Goal: Task Accomplishment & Management: Manage account settings

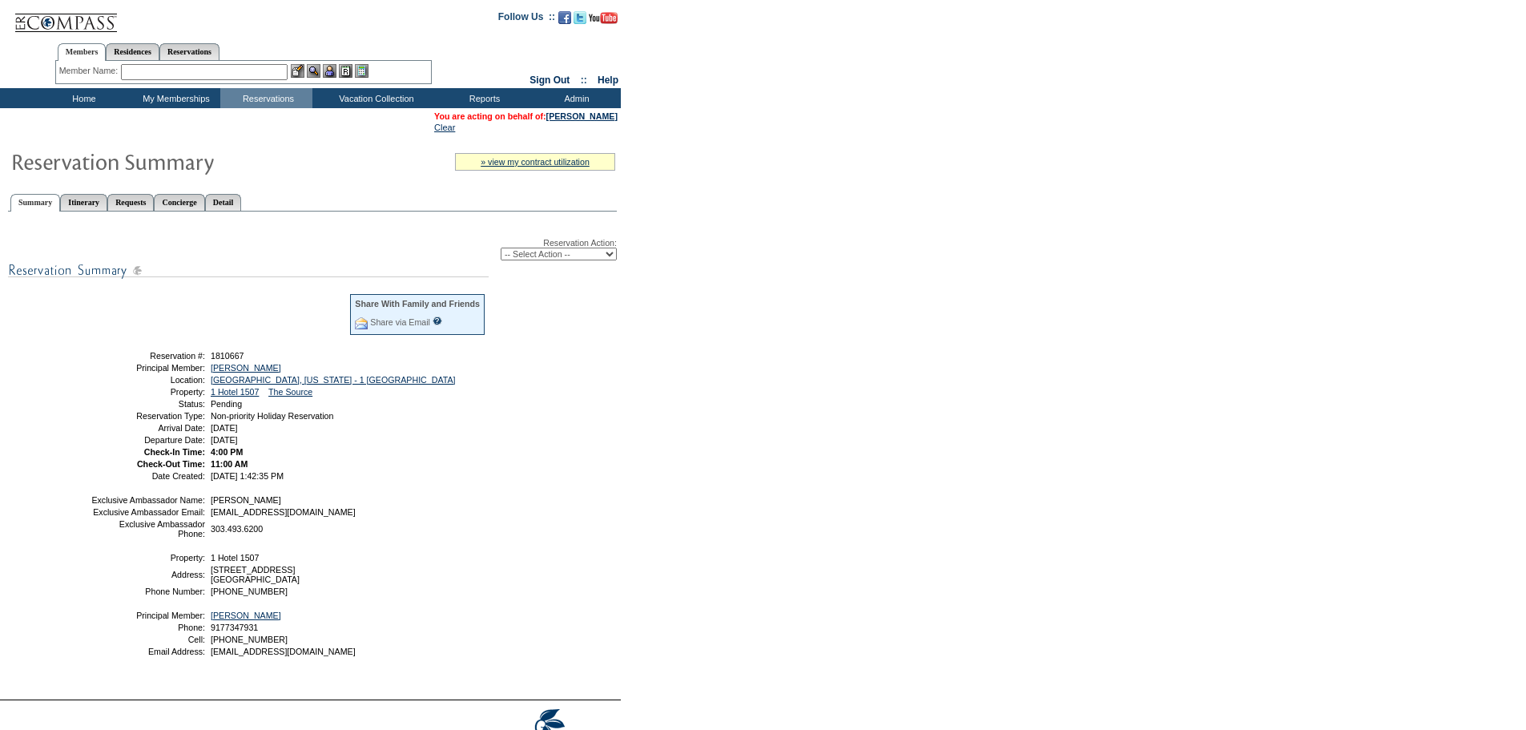
click at [563, 260] on select "-- Select Action -- Modify Reservation Dates Modify Reservation Cost Modify Occ…" at bounding box center [559, 253] width 116 height 13
select select "ConfirmRes"
click at [501, 251] on select "-- Select Action -- Modify Reservation Dates Modify Reservation Cost Modify Occ…" at bounding box center [559, 253] width 116 height 13
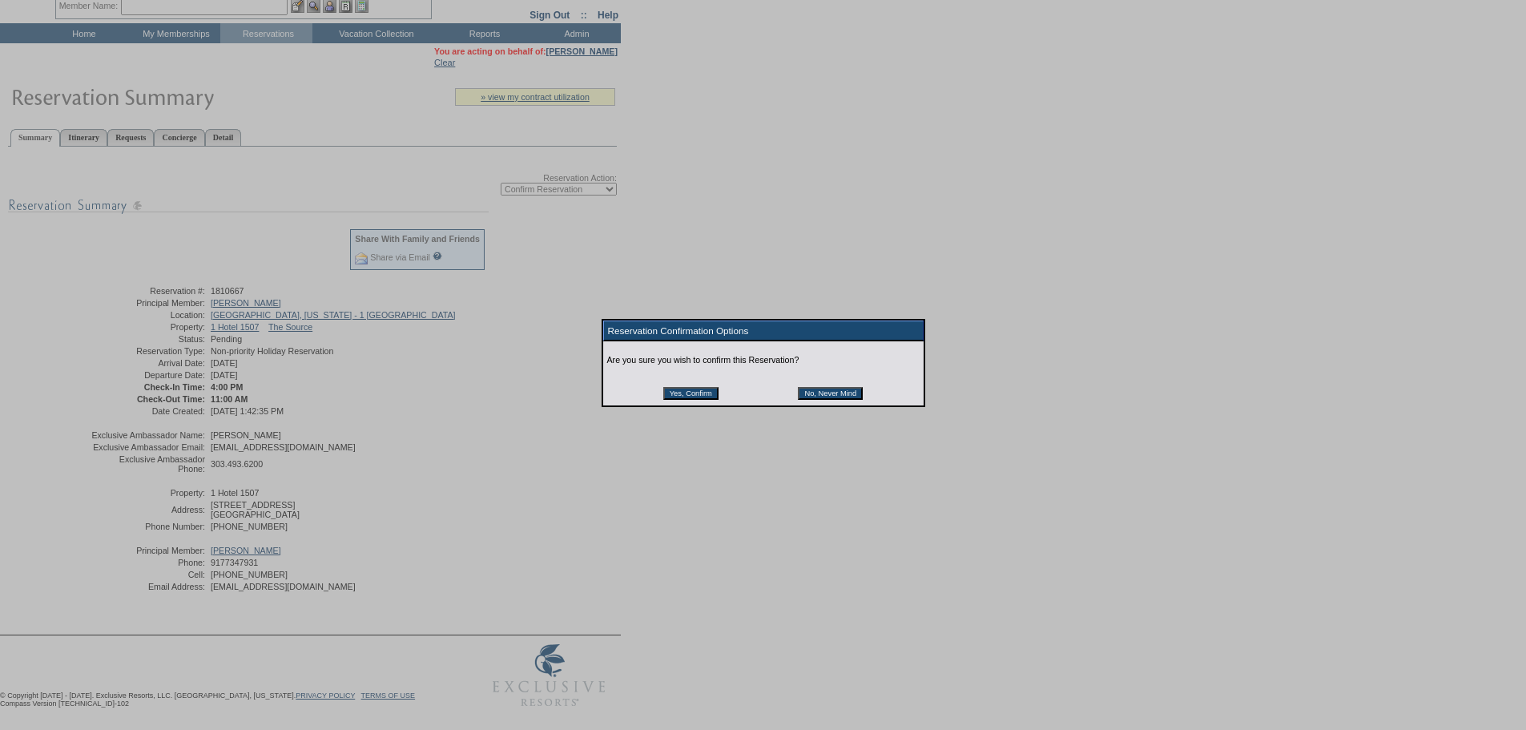
scroll to position [115, 0]
click at [822, 397] on input "No, Never Mind" at bounding box center [830, 393] width 65 height 13
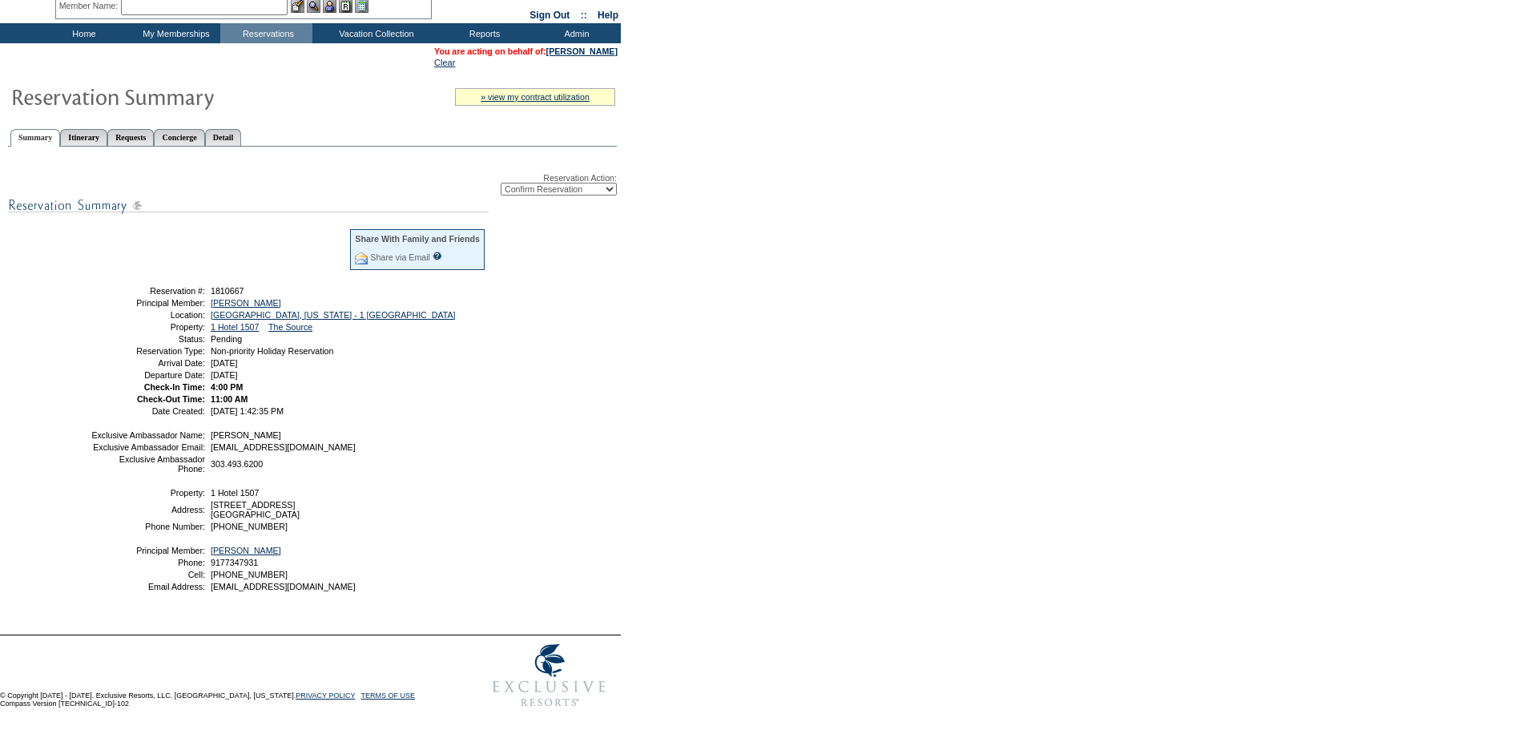
click at [572, 183] on select "-- Select Action -- Modify Reservation Dates Modify Reservation Cost Modify Occ…" at bounding box center [559, 189] width 116 height 13
select select "CancelRes"
click at [501, 183] on select "-- Select Action -- Modify Reservation Dates Modify Reservation Cost Modify Occ…" at bounding box center [559, 189] width 116 height 13
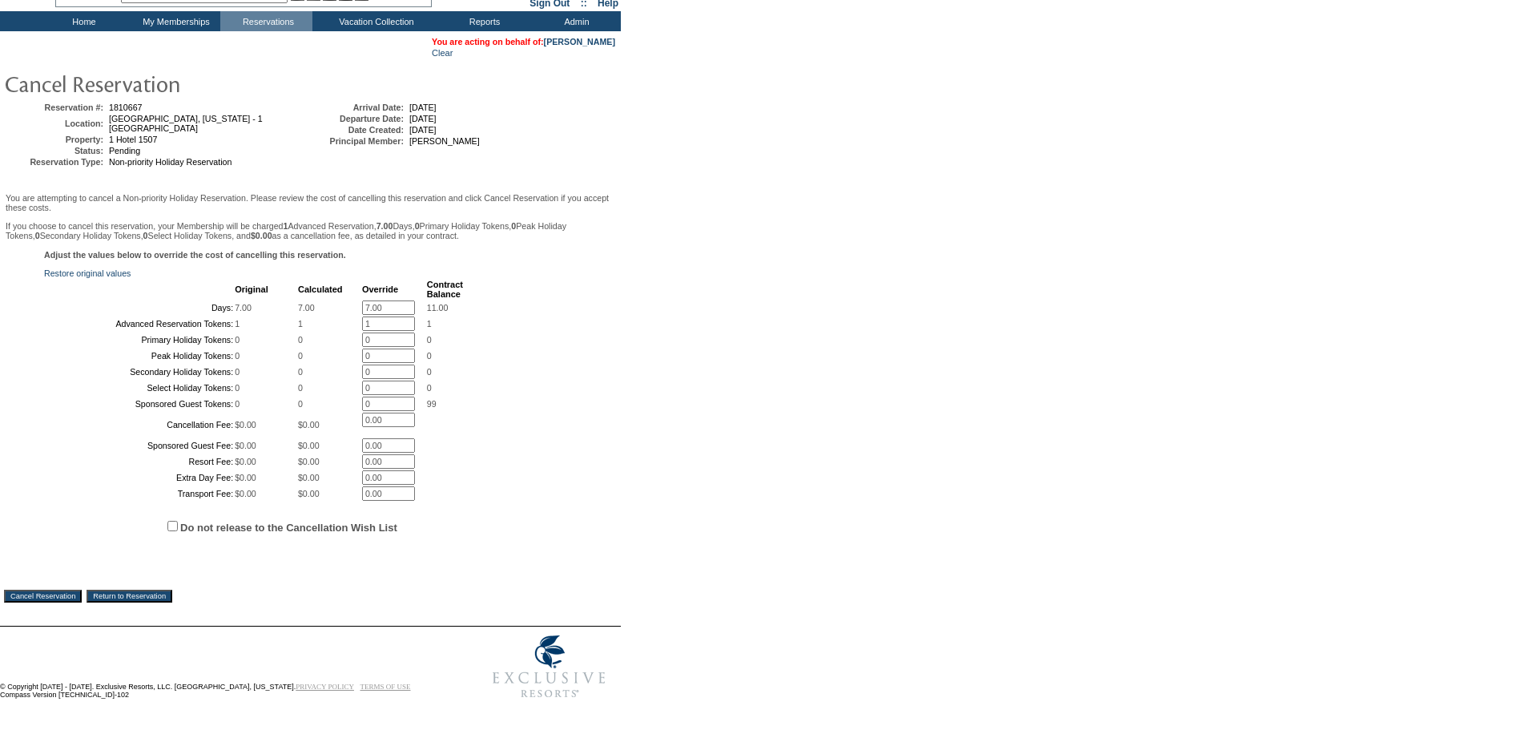
scroll to position [212, 0]
click at [387, 300] on input "7.00" at bounding box center [388, 307] width 53 height 14
type input "0"
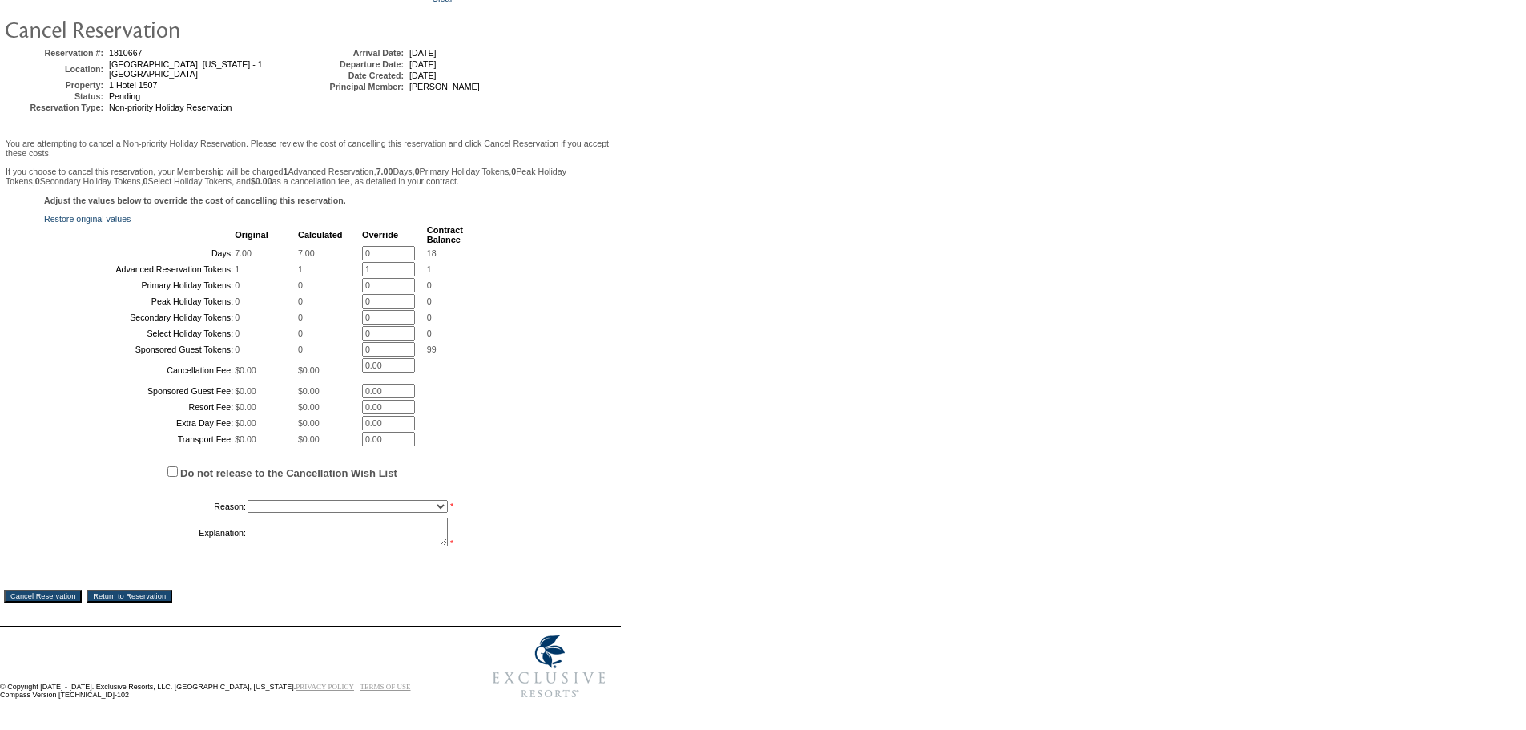
click at [362, 262] on input "1" at bounding box center [388, 269] width 53 height 14
type input "0"
click at [168, 476] on input "Do not release to the Cancellation Wish List" at bounding box center [172, 471] width 10 height 10
checkbox input "true"
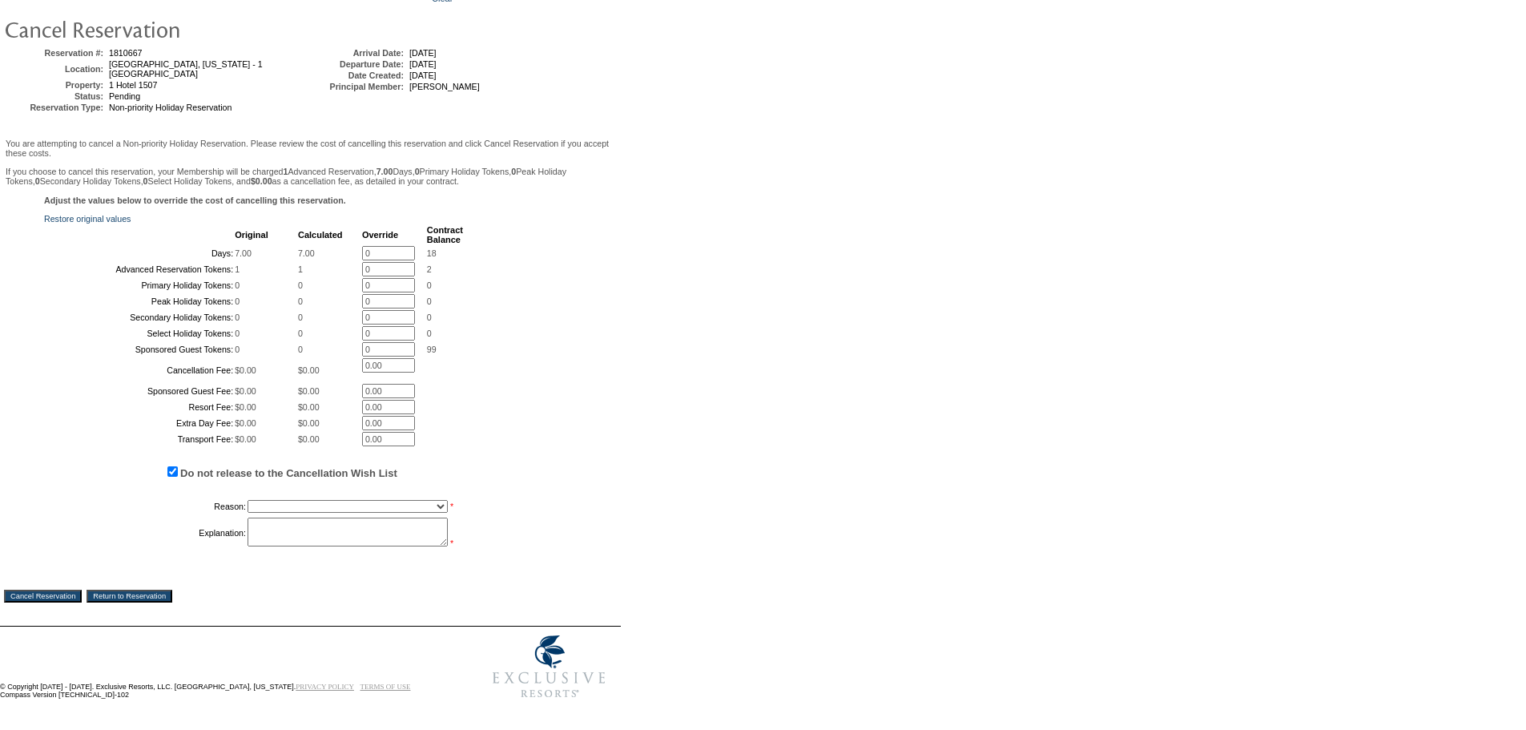
click at [295, 513] on select "Creating Continuous Stay Days Booked After Cancellation Experiential / Hotel / …" at bounding box center [347, 506] width 200 height 13
select select "1026"
click at [247, 513] on select "Creating Continuous Stay Days Booked After Cancellation Experiential / Hotel / …" at bounding box center [347, 506] width 200 height 13
click at [283, 546] on textarea at bounding box center [347, 531] width 200 height 29
type textarea "temp hold-LC"
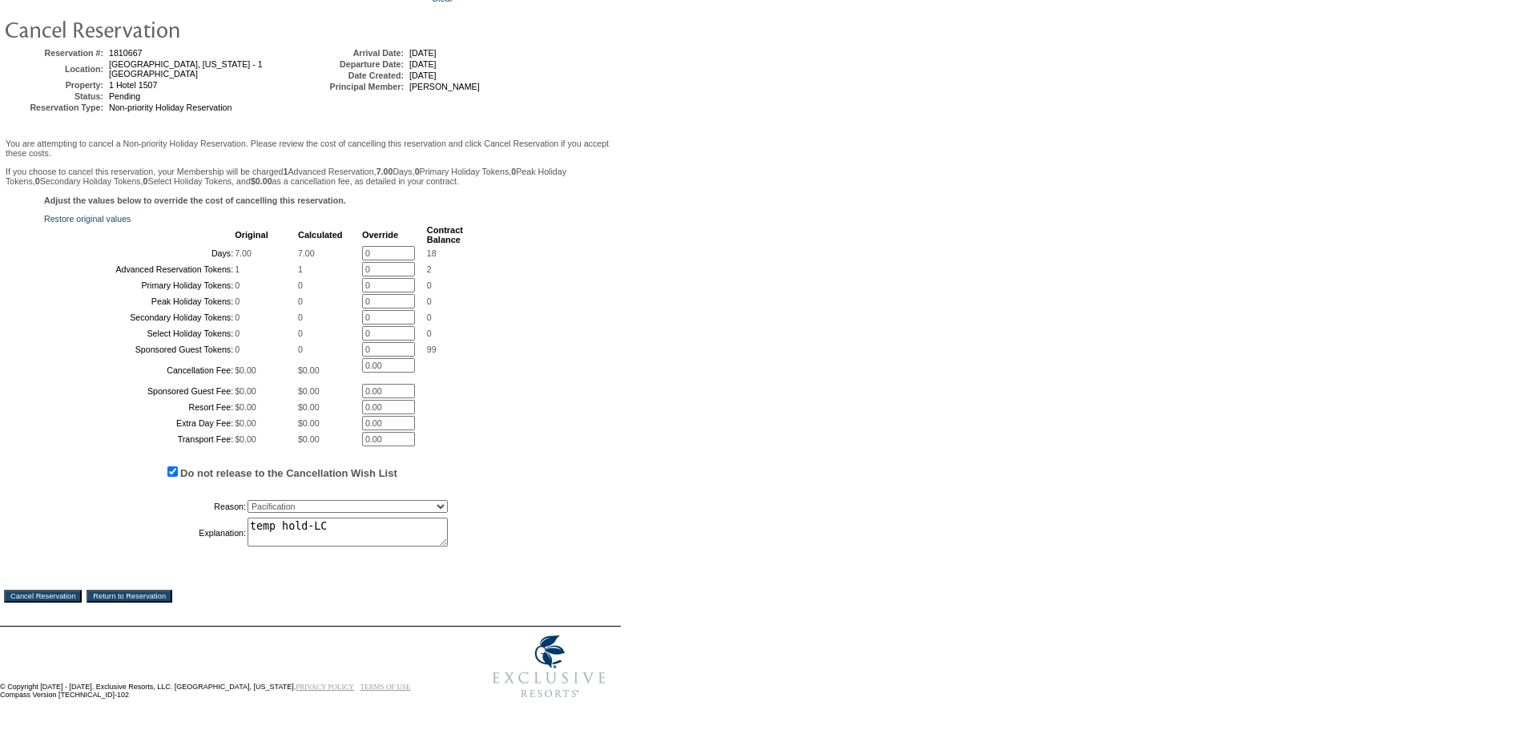
click at [51, 602] on input "Cancel Reservation" at bounding box center [43, 595] width 78 height 13
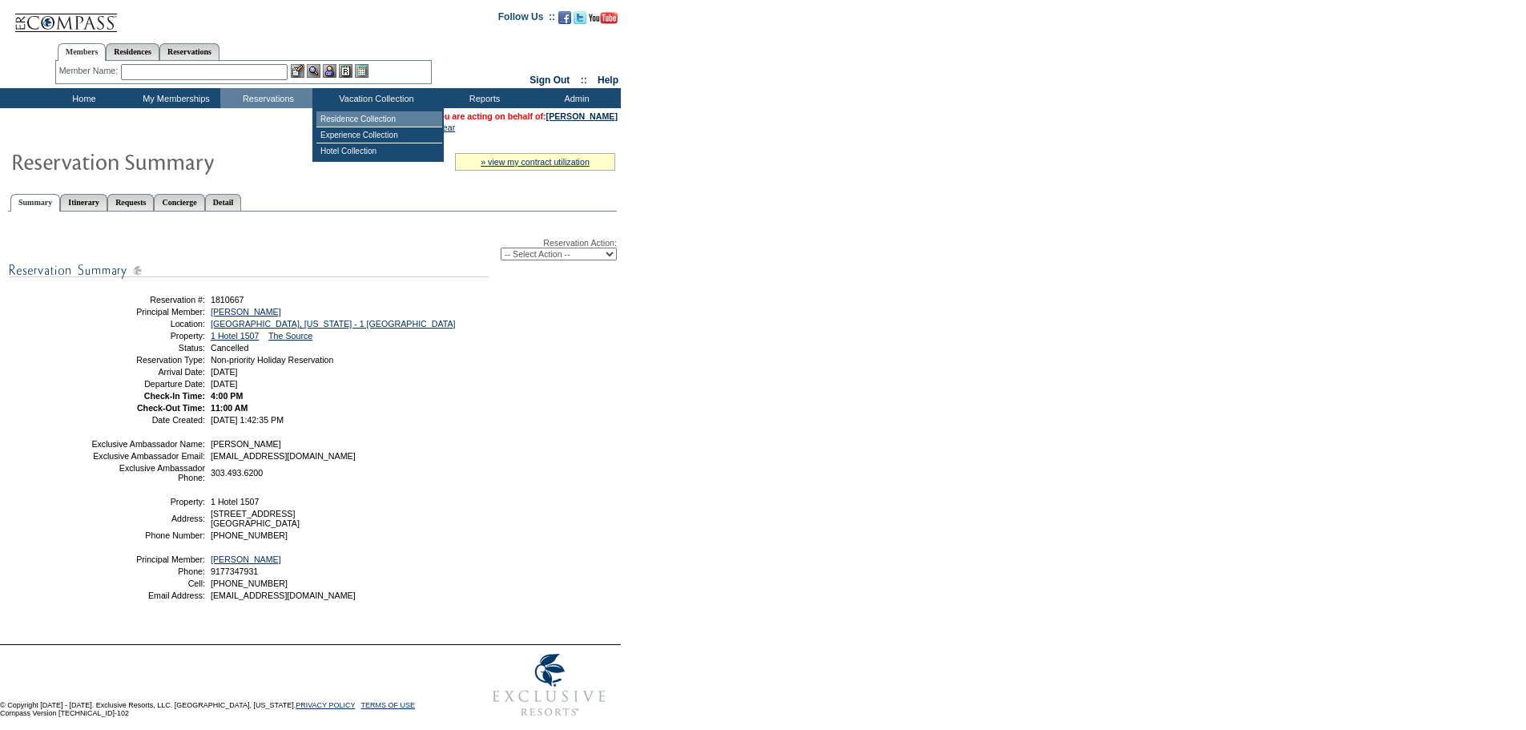
click at [367, 120] on td "Residence Collection" at bounding box center [379, 119] width 126 height 16
